Goal: Information Seeking & Learning: Learn about a topic

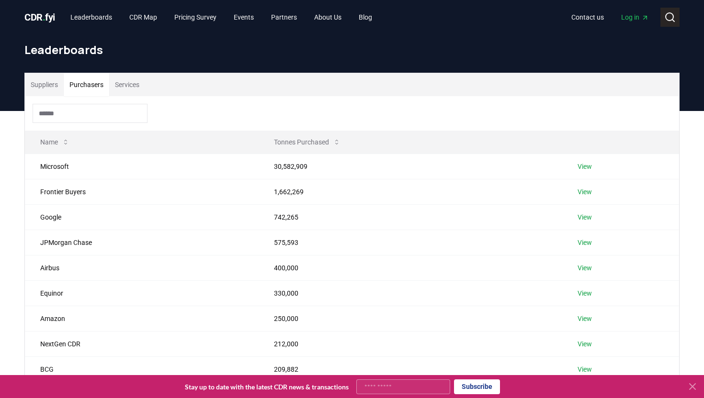
click at [666, 19] on circle at bounding box center [670, 17] width 8 height 8
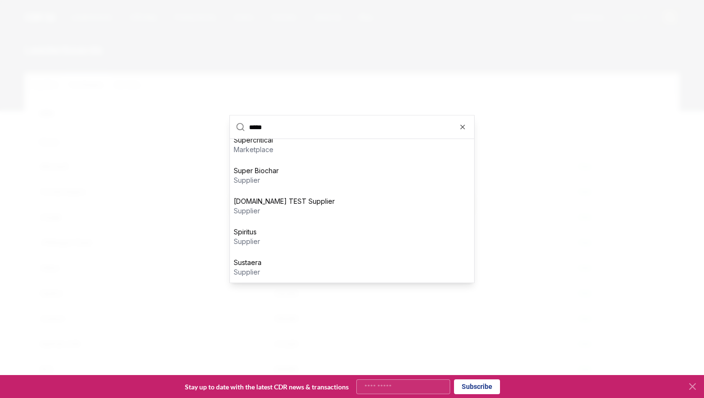
scroll to position [10, 0]
type input "*****"
click at [360, 148] on div "Supercritical purchaser" at bounding box center [352, 145] width 244 height 31
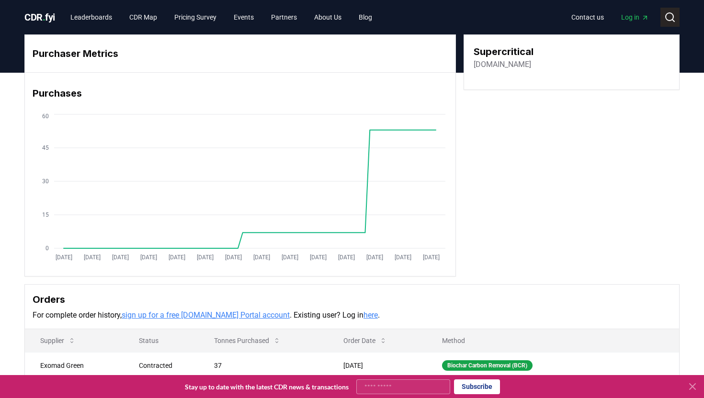
click at [667, 12] on icon at bounding box center [669, 16] width 11 height 11
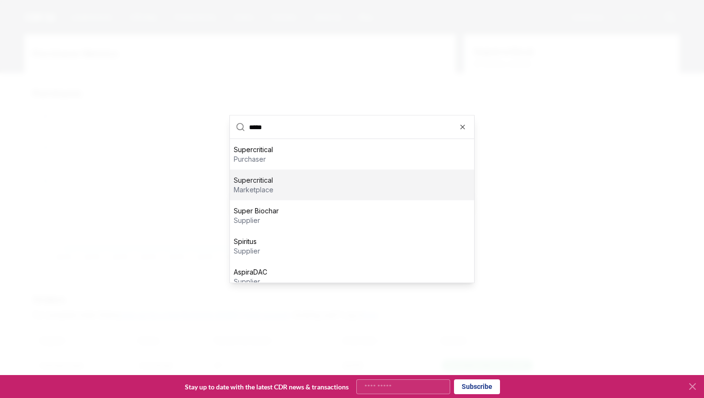
click at [282, 181] on div "Supercritical marketplace" at bounding box center [352, 185] width 244 height 31
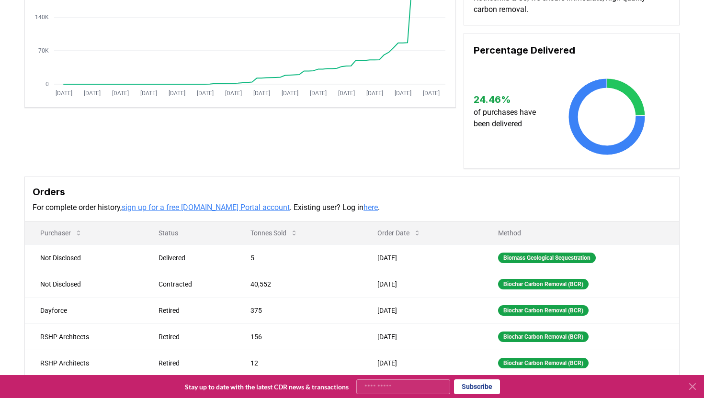
scroll to position [198, 0]
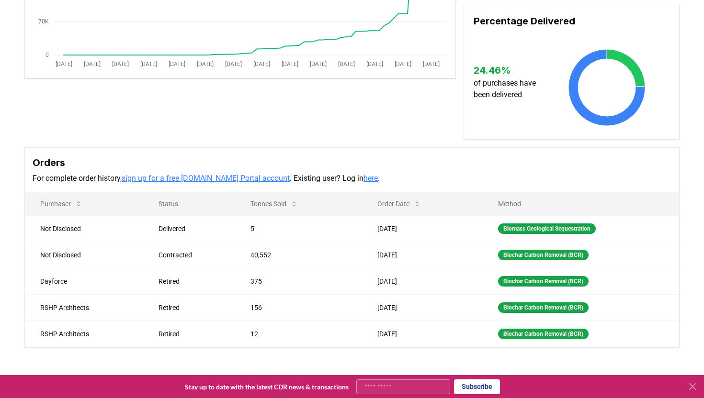
click at [535, 170] on div "Orders For complete order history, sign up for a free [DOMAIN_NAME] Portal acco…" at bounding box center [352, 170] width 654 height 45
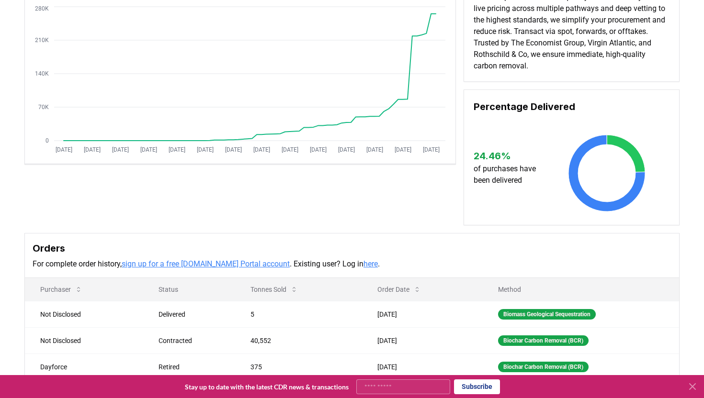
scroll to position [0, 0]
